Goal: Task Accomplishment & Management: Use online tool/utility

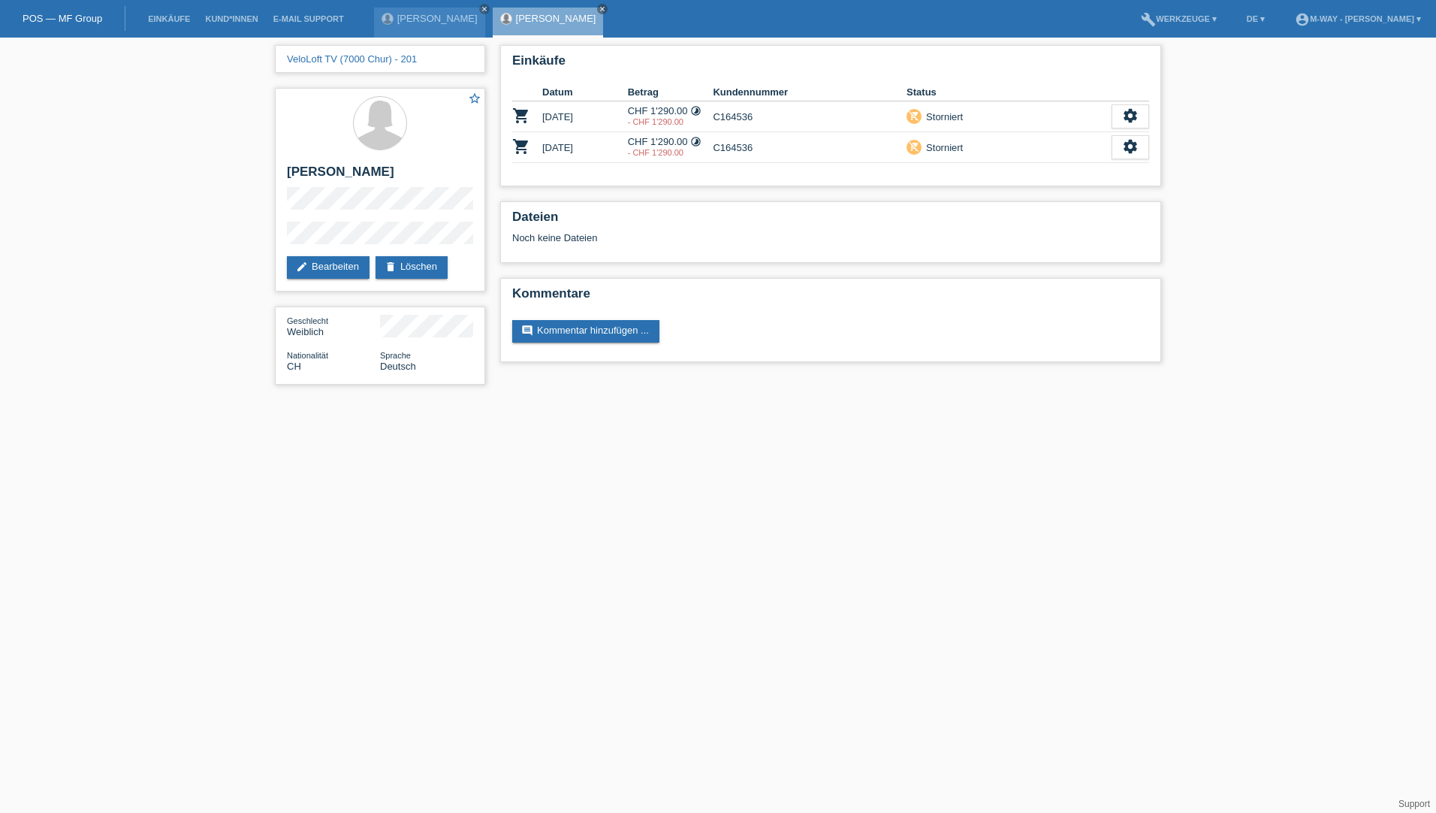
click at [35, 17] on link "POS — MF Group" at bounding box center [63, 18] width 80 height 11
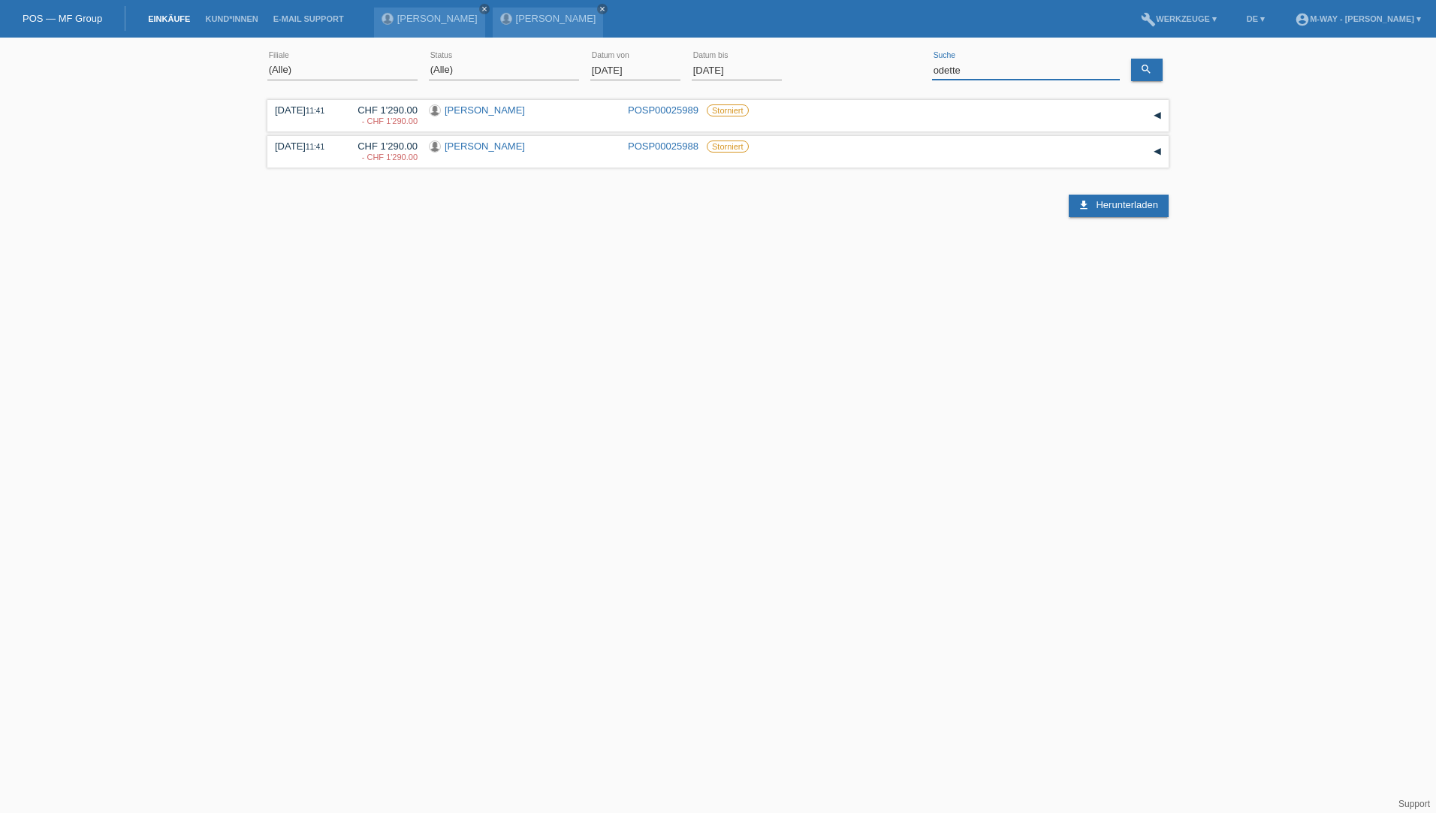
drag, startPoint x: 981, startPoint y: 68, endPoint x: 847, endPoint y: 76, distance: 133.9
click at [847, 76] on div "(Alle) Aarau Alexand'Ro Edouard'O Passion Vélo SàRL Basel Bern City Bern Expo B…" at bounding box center [717, 70] width 901 height 51
click at [638, 74] on input "01.08.2025" at bounding box center [635, 70] width 90 height 19
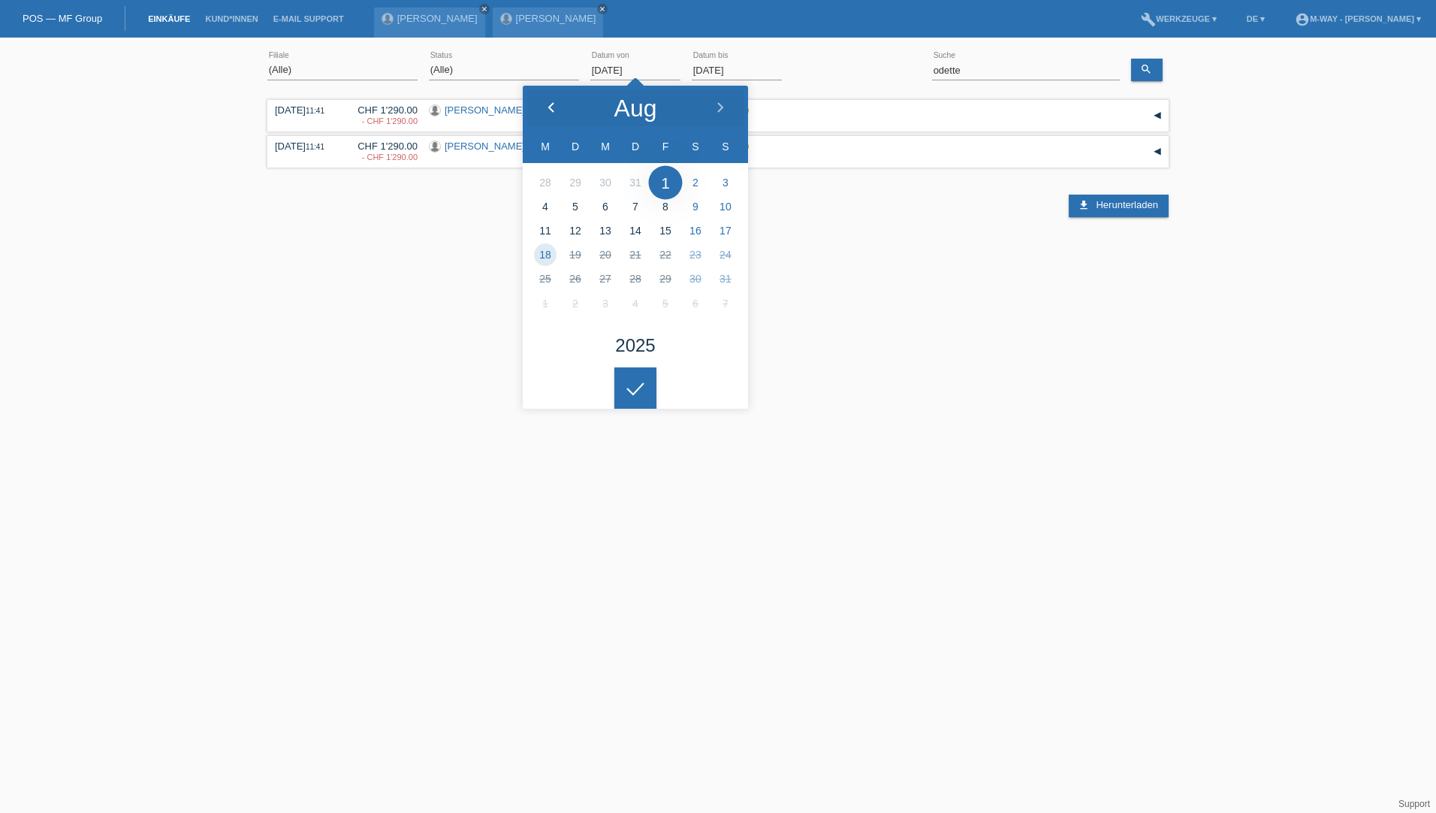
click at [554, 104] on icon at bounding box center [551, 108] width 12 height 12
drag, startPoint x: 554, startPoint y: 104, endPoint x: 455, endPoint y: 96, distance: 99.4
click at [554, 104] on icon at bounding box center [551, 108] width 12 height 12
type input "01.06.2025"
type input "donato"
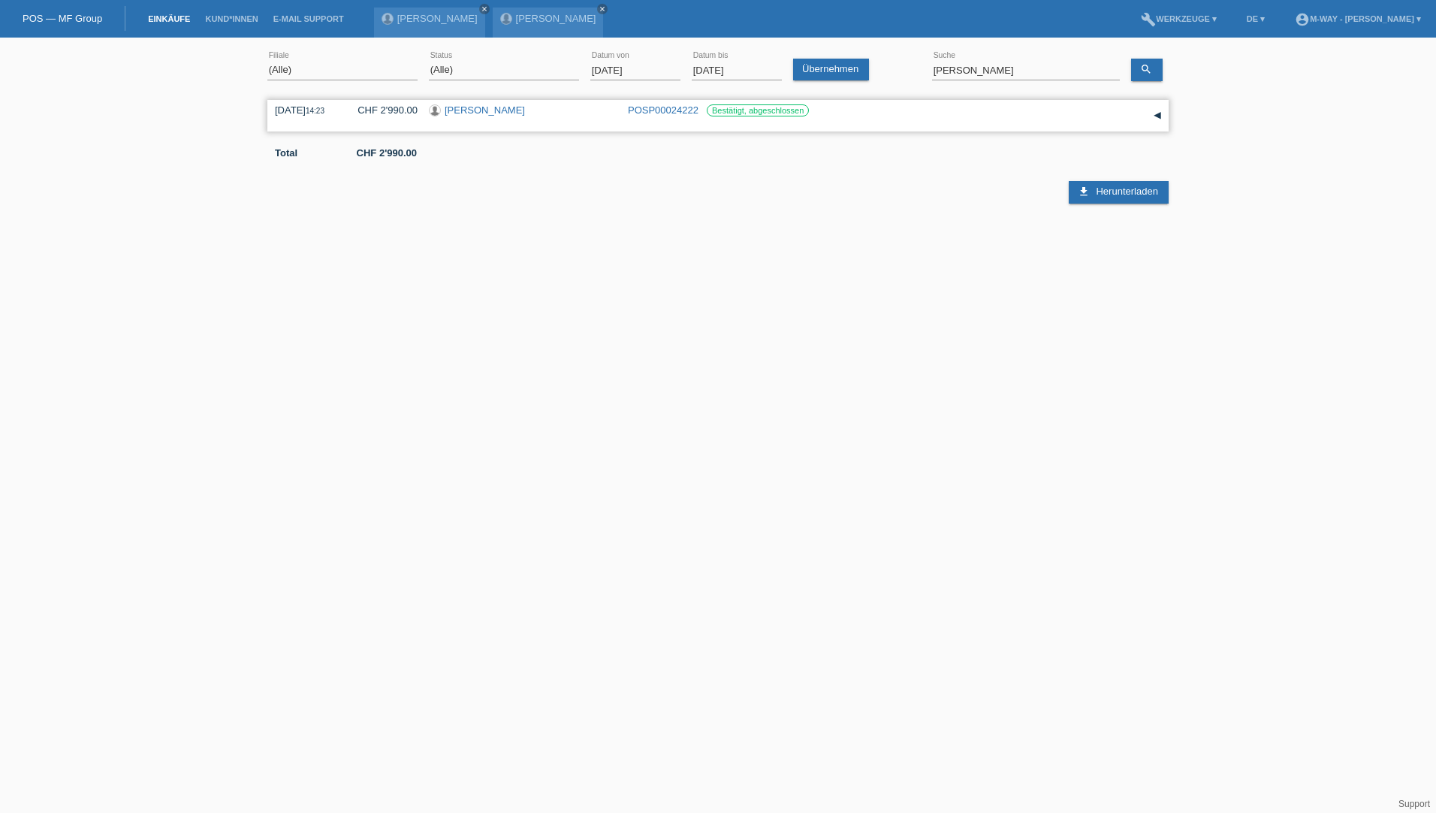
click at [476, 110] on link "Abbruzzese Donato" at bounding box center [485, 109] width 80 height 11
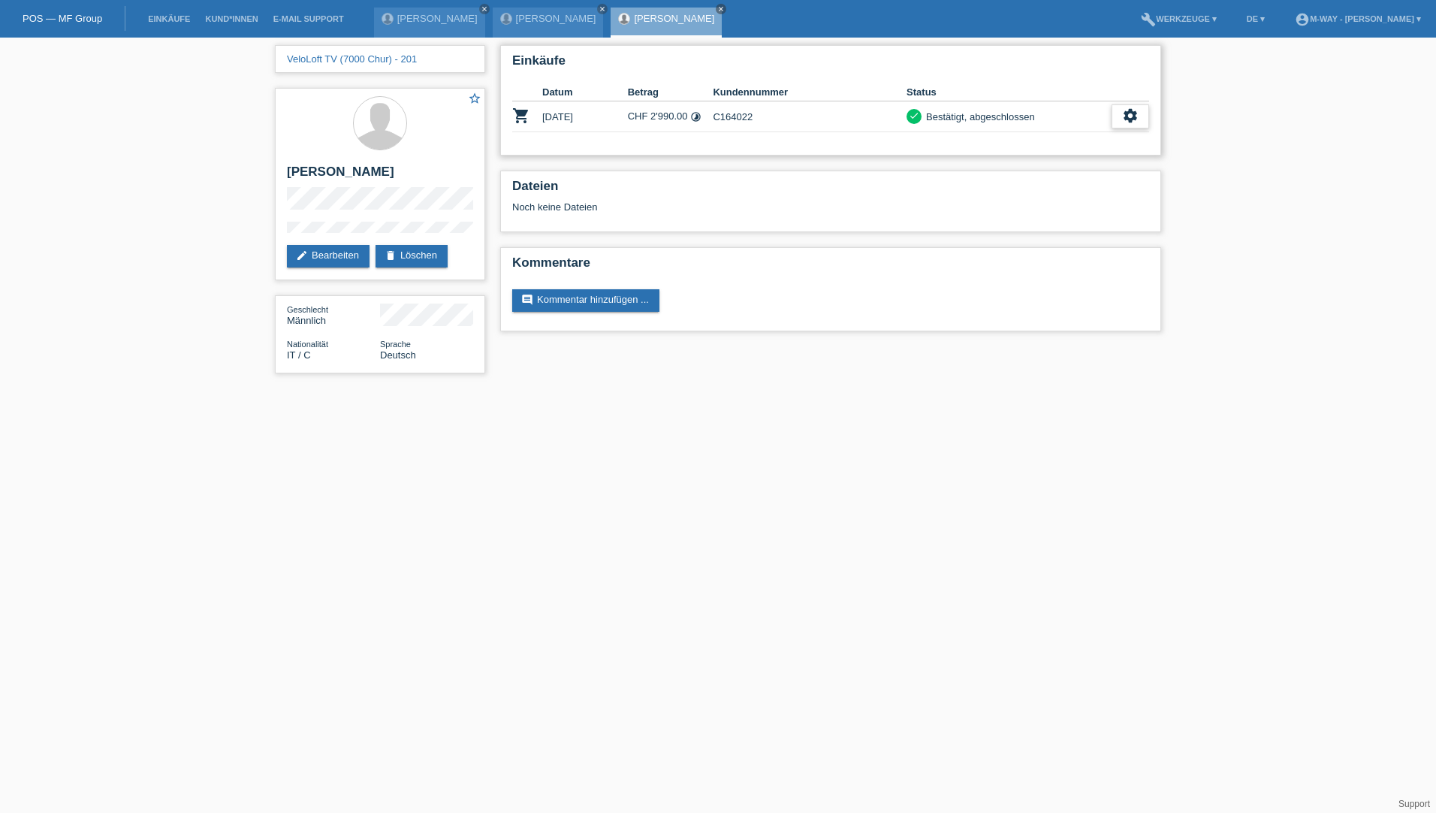
click at [1135, 116] on icon "settings" at bounding box center [1130, 115] width 17 height 17
click at [1073, 204] on span "Stornierung hinzufügen..." at bounding box center [1078, 207] width 113 height 18
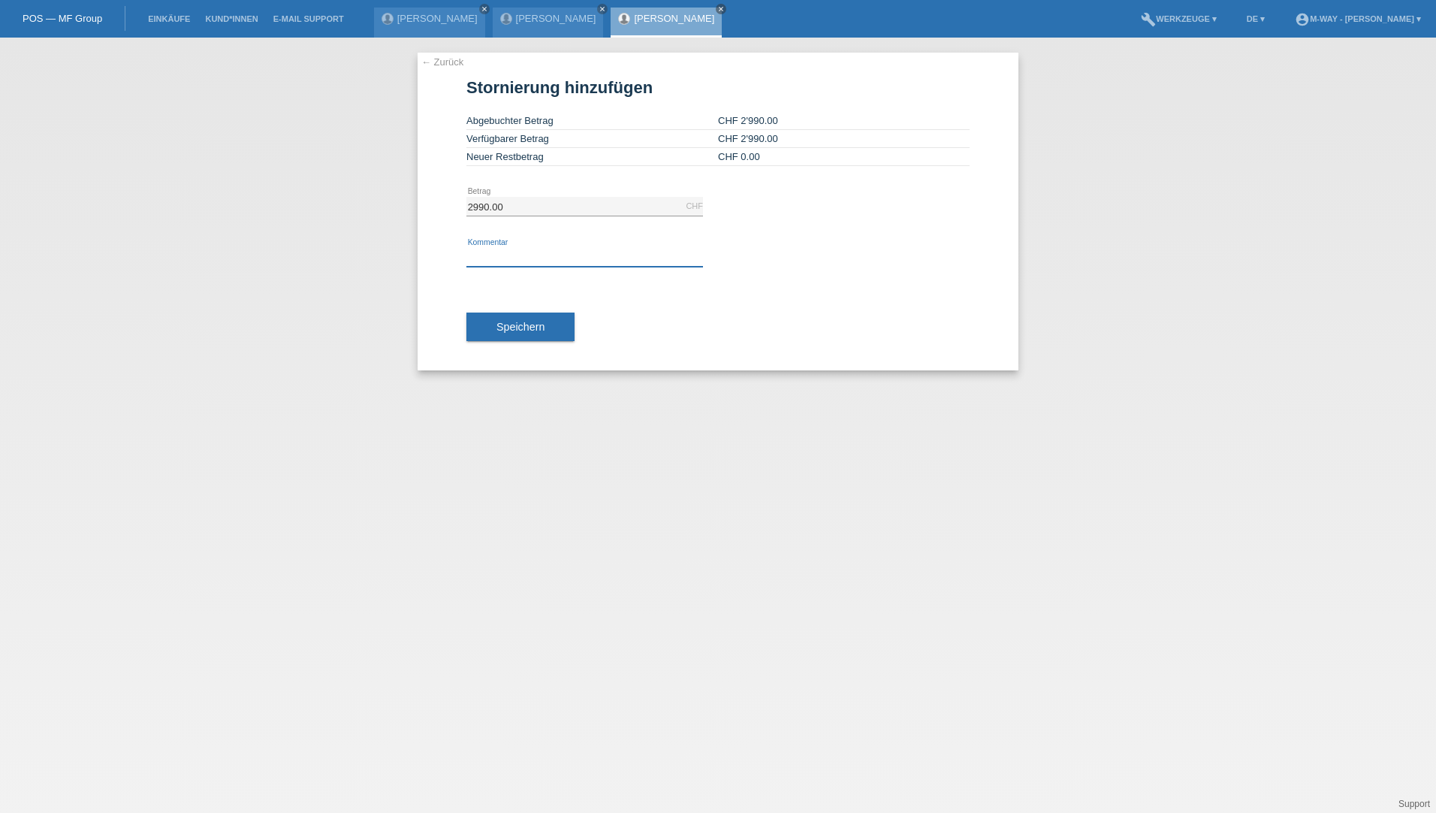
click at [554, 258] on input "text" at bounding box center [584, 257] width 237 height 19
type input "Laut Shop Wallisellen stornieren"
click at [506, 324] on span "Speichern" at bounding box center [520, 327] width 48 height 12
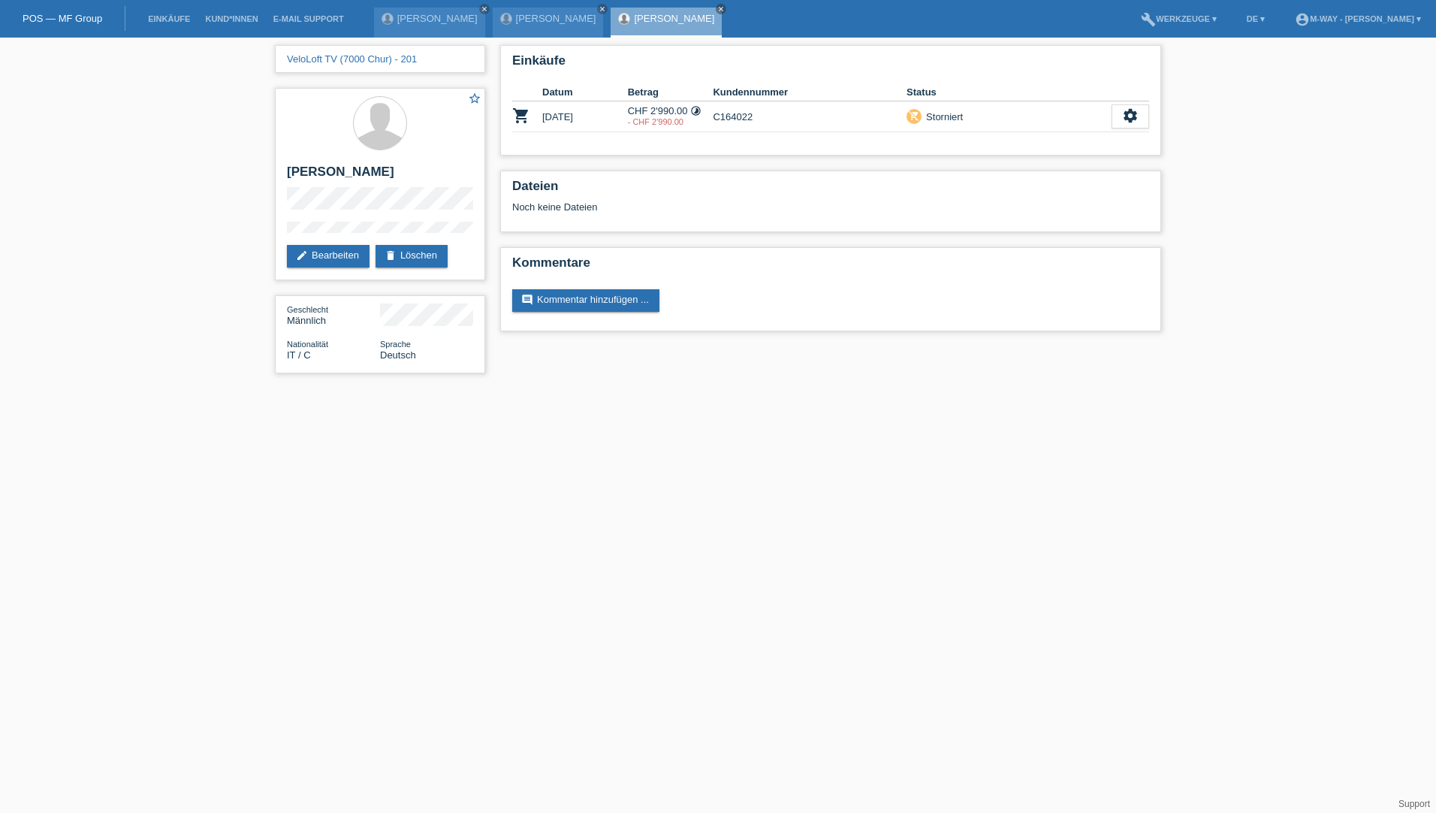
click at [44, 11] on div "POS — MF Group" at bounding box center [62, 18] width 125 height 25
click at [43, 16] on link "POS — MF Group" at bounding box center [63, 18] width 80 height 11
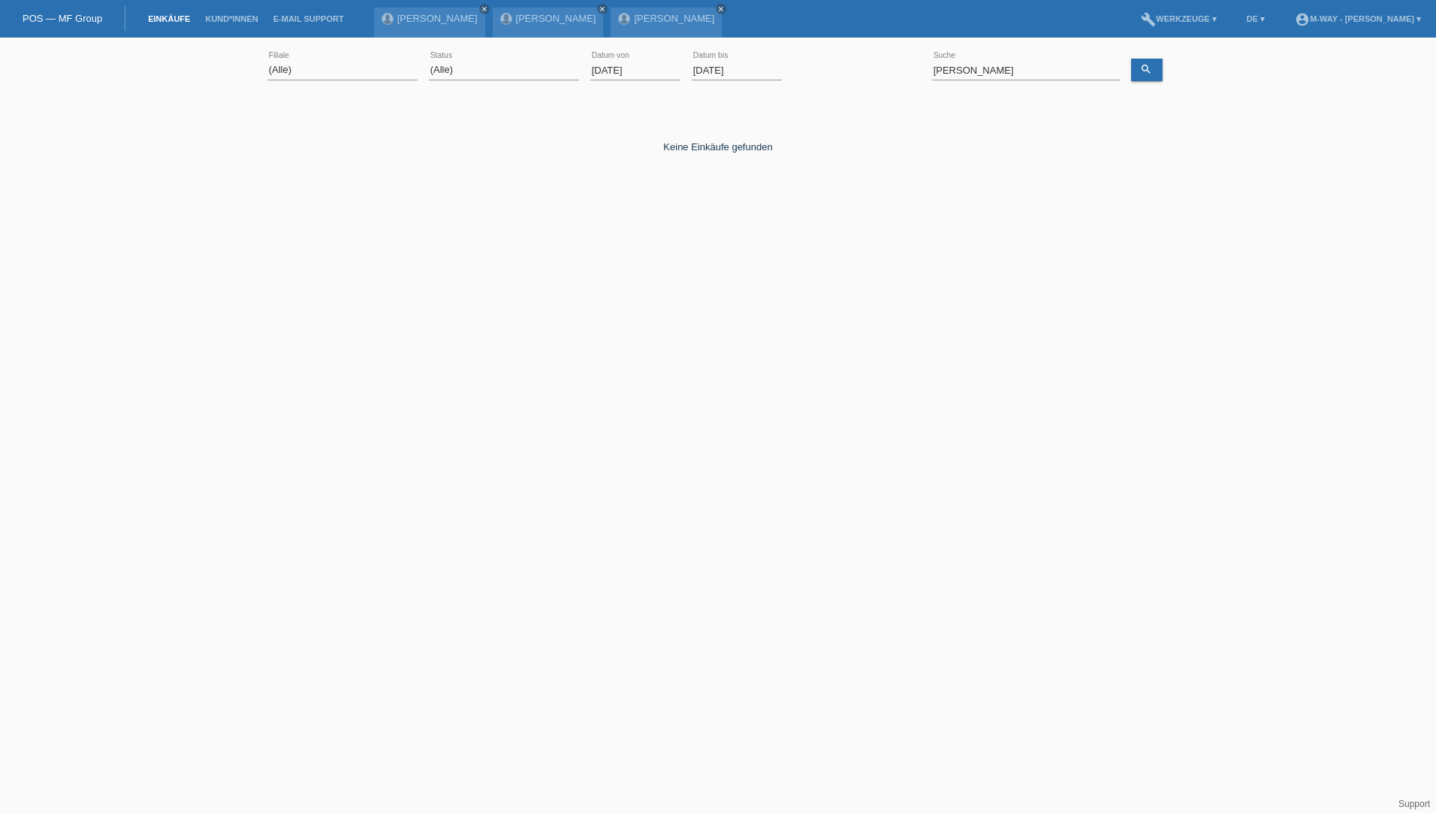
click at [653, 71] on input "01.08.2025" at bounding box center [635, 70] width 90 height 19
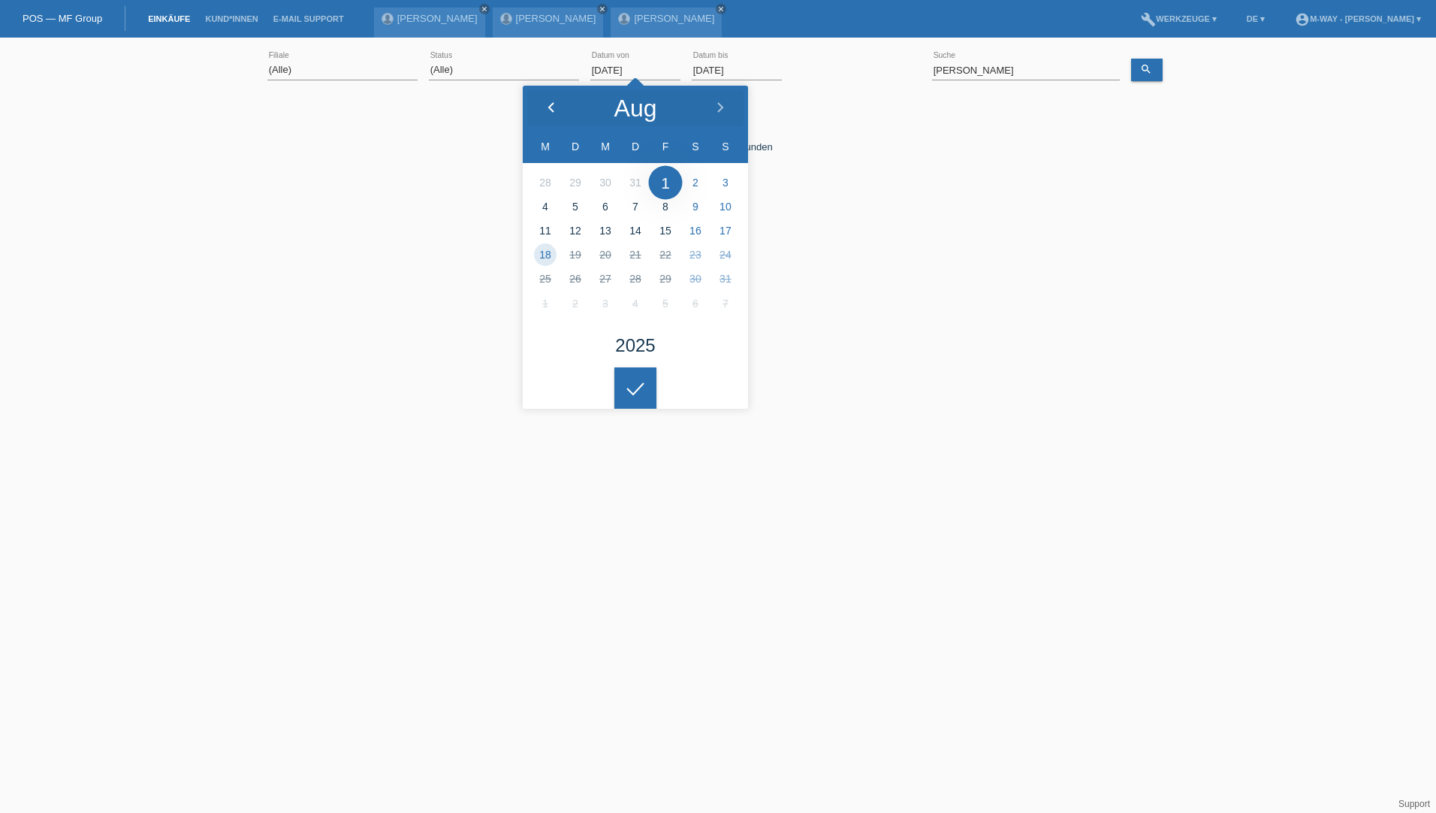
click at [548, 101] on div at bounding box center [551, 108] width 56 height 45
type input "01.07.2025"
drag, startPoint x: 979, startPoint y: 68, endPoint x: 913, endPoint y: 68, distance: 66.1
click at [913, 68] on div "(Alle) Aarau Alexand'Ro Edouard'O Passion Vélo SàRL Basel Bern City Bern Expo B…" at bounding box center [717, 70] width 901 height 51
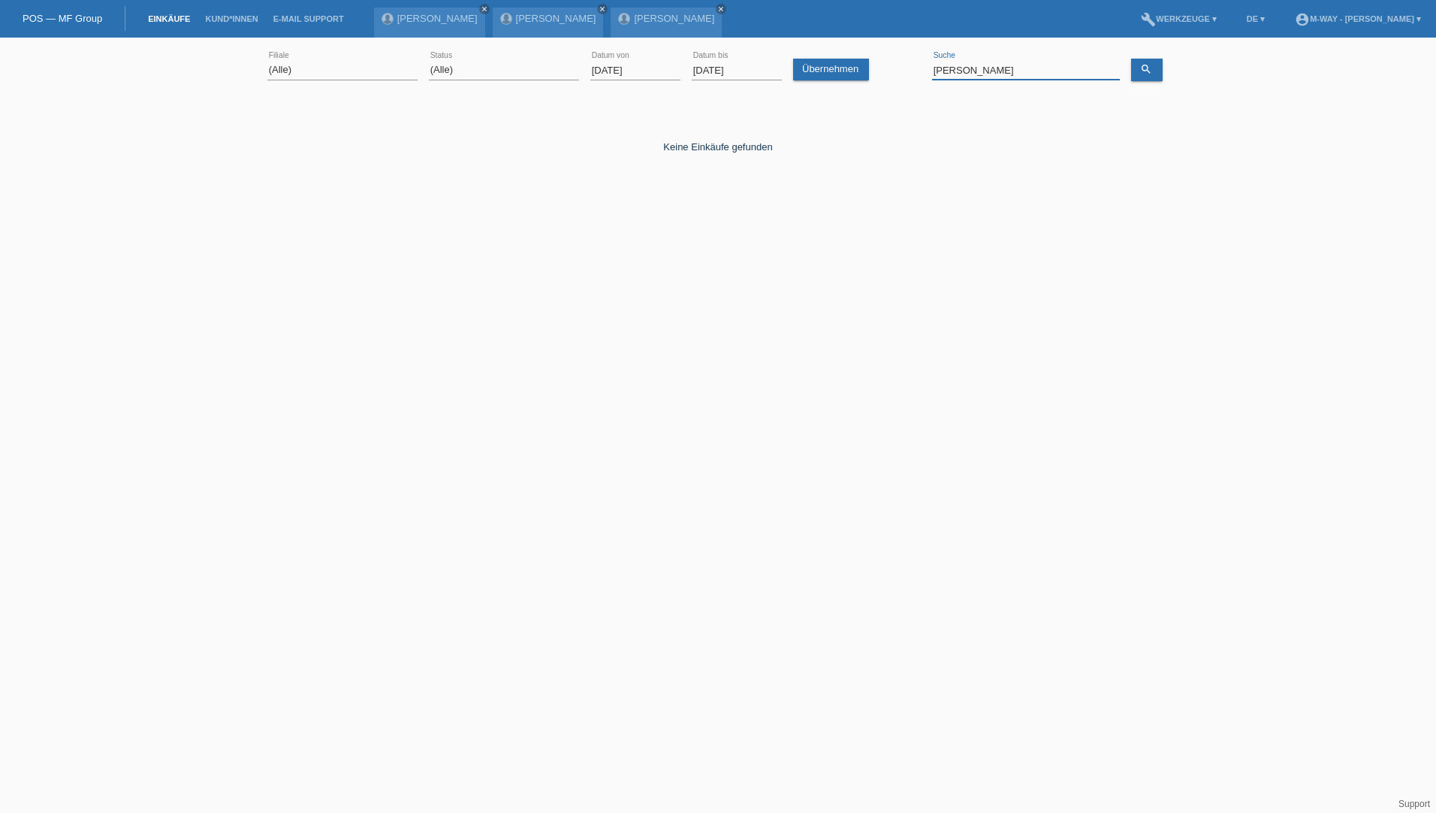
type input "silvia"
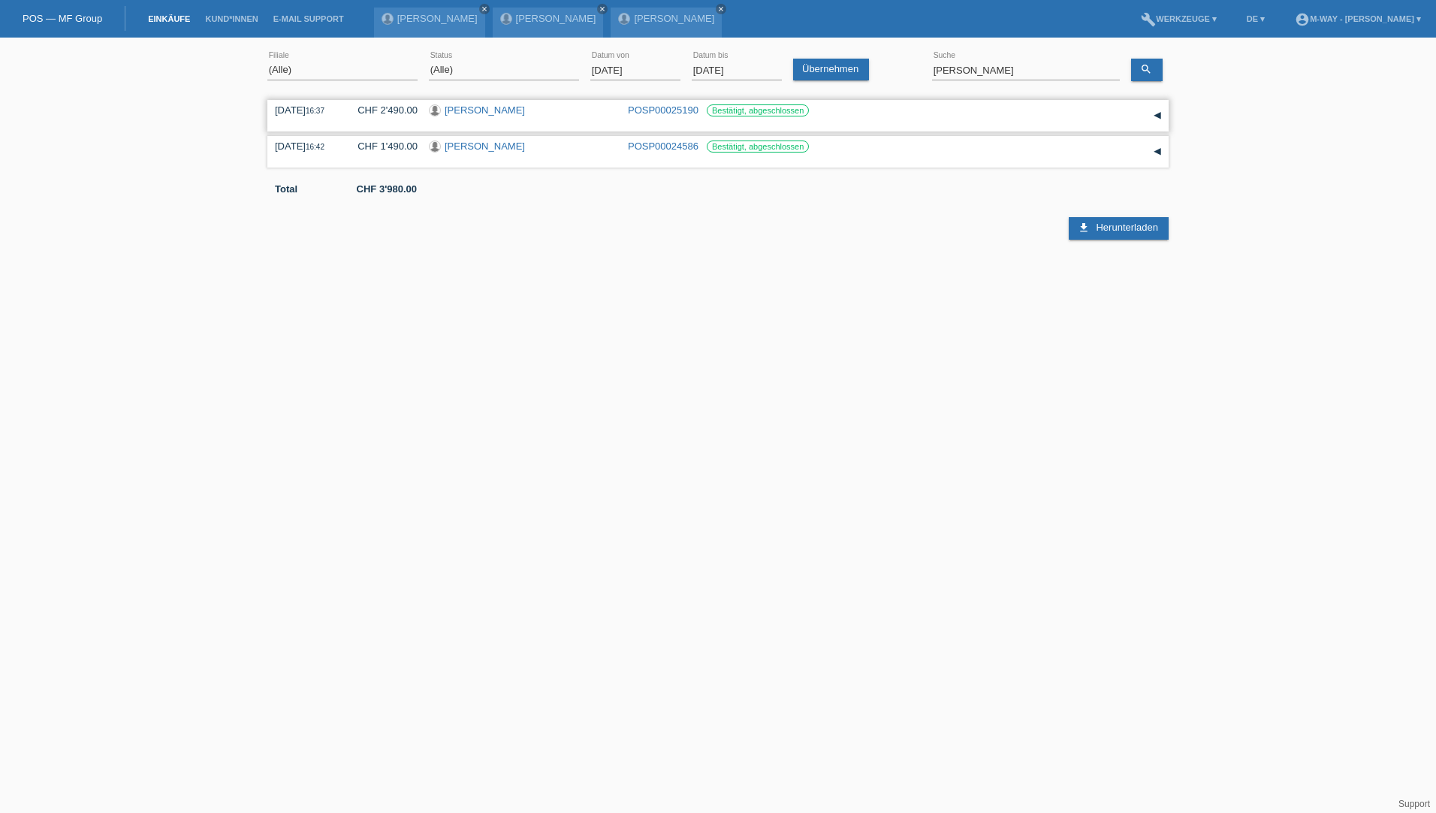
click at [466, 107] on link "Silvia Röösli" at bounding box center [485, 109] width 80 height 11
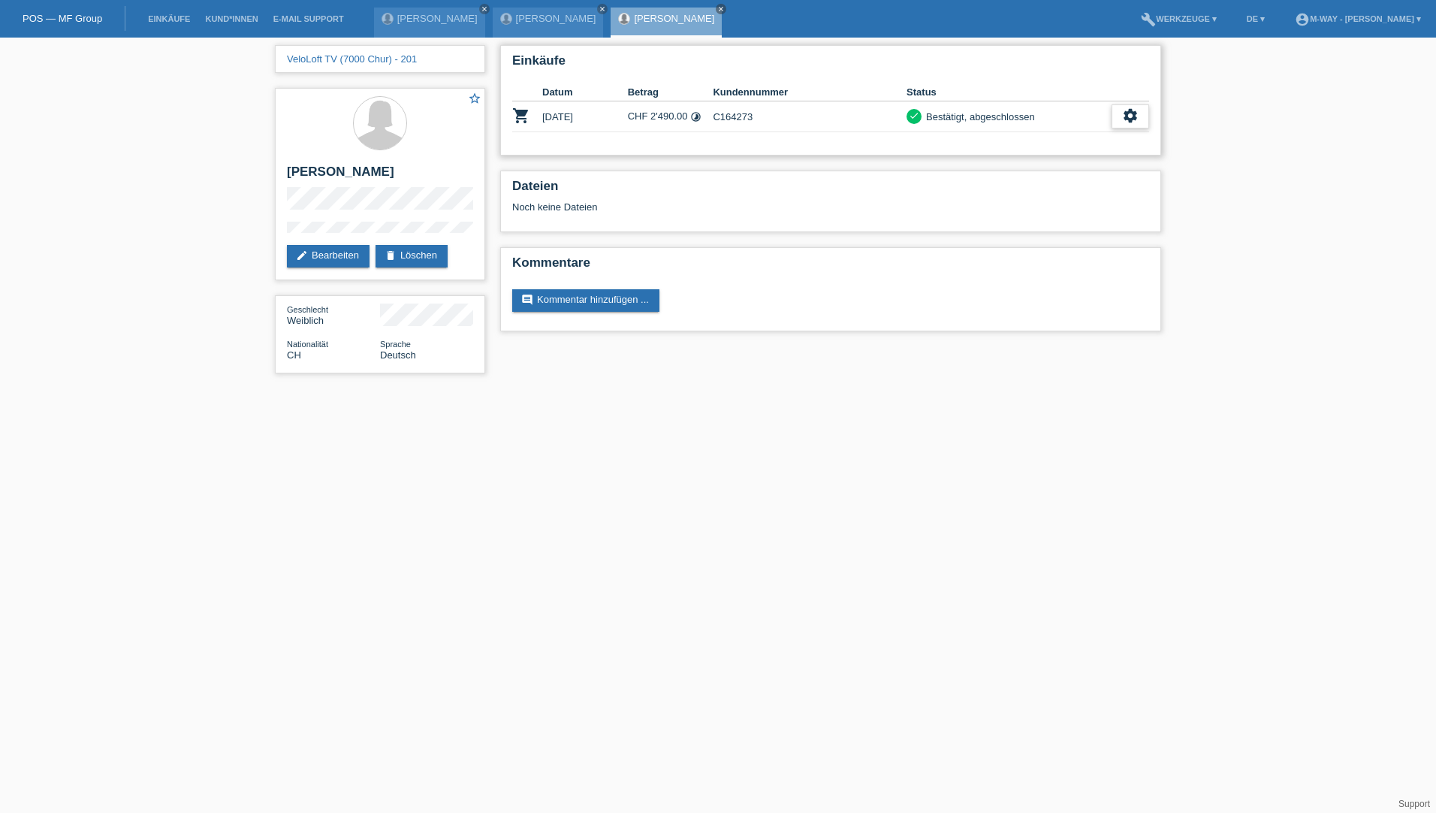
click at [1127, 117] on icon "settings" at bounding box center [1130, 115] width 17 height 17
click at [1052, 204] on span "Stornierung hinzufügen..." at bounding box center [1078, 207] width 113 height 18
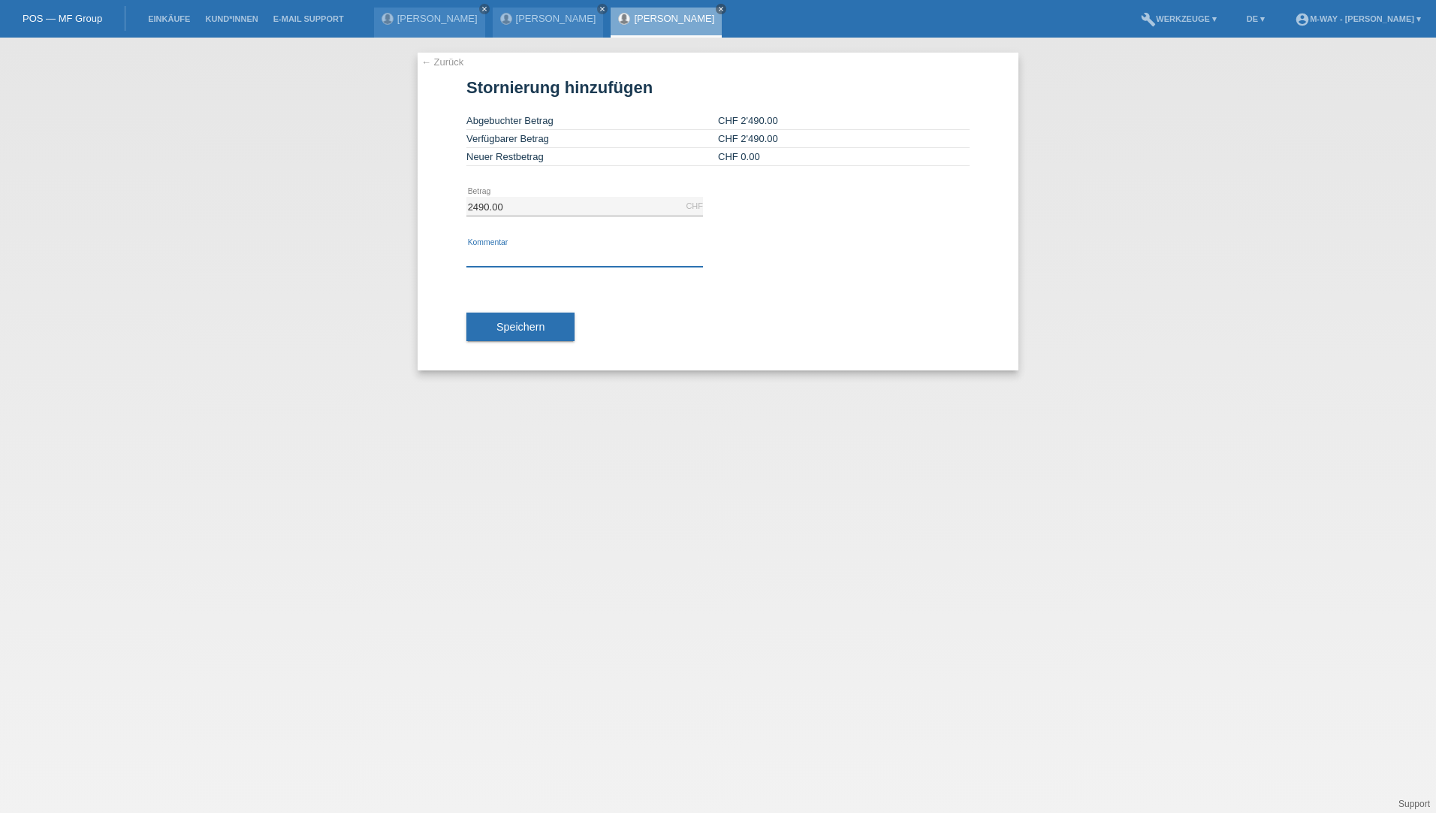
click at [484, 252] on input "text" at bounding box center [584, 257] width 237 height 19
type input "laut [PERSON_NAME] möchte die Bestellung stornieren"
click at [520, 327] on span "Speichern" at bounding box center [520, 327] width 48 height 12
